Goal: Navigation & Orientation: Find specific page/section

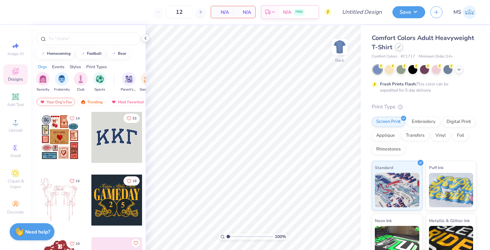
click at [400, 50] on div at bounding box center [399, 47] width 8 height 8
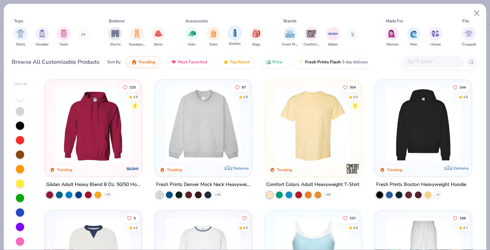
click at [233, 37] on div "filter for Bottles" at bounding box center [235, 33] width 14 height 14
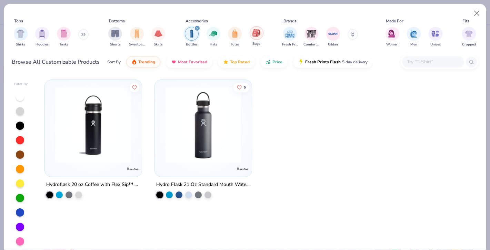
click at [252, 36] on div "filter for Bags" at bounding box center [257, 33] width 14 height 14
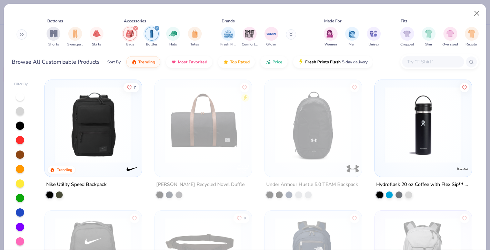
scroll to position [0, 93]
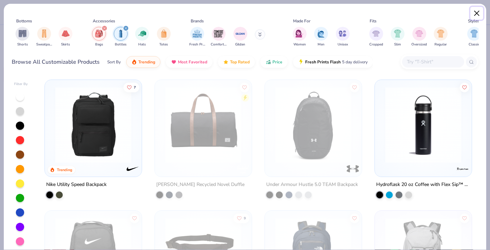
click at [475, 10] on button "Close" at bounding box center [476, 13] width 13 height 13
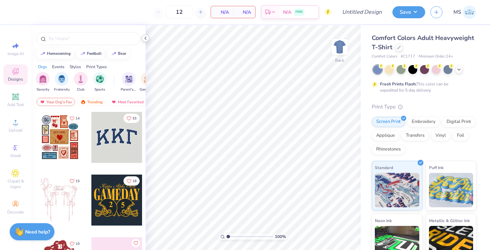
click at [146, 39] on icon at bounding box center [146, 39] width 6 height 6
